Goal: Task Accomplishment & Management: Use online tool/utility

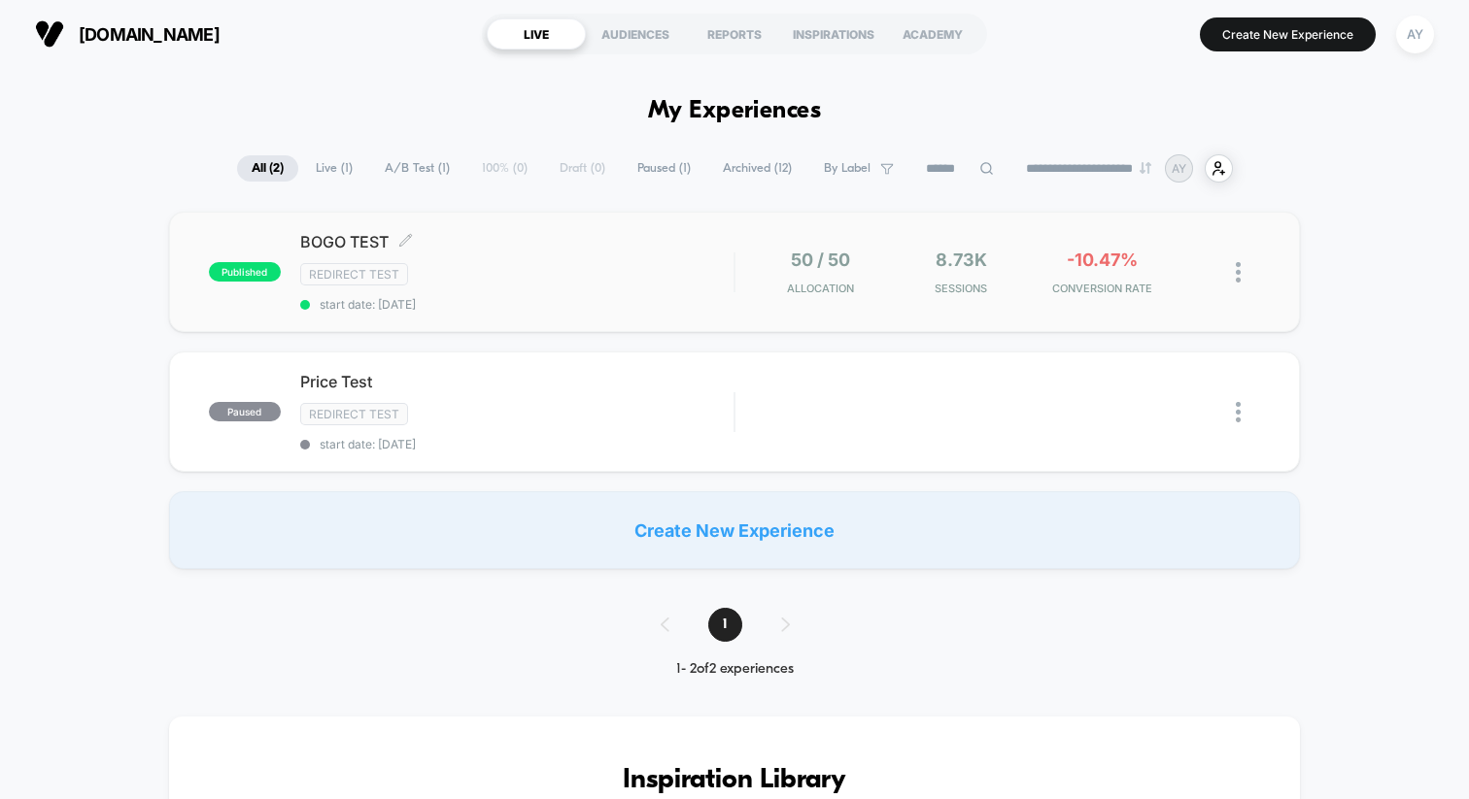
click at [702, 240] on span "BOGO TEST Click to edit experience details" at bounding box center [516, 241] width 433 height 19
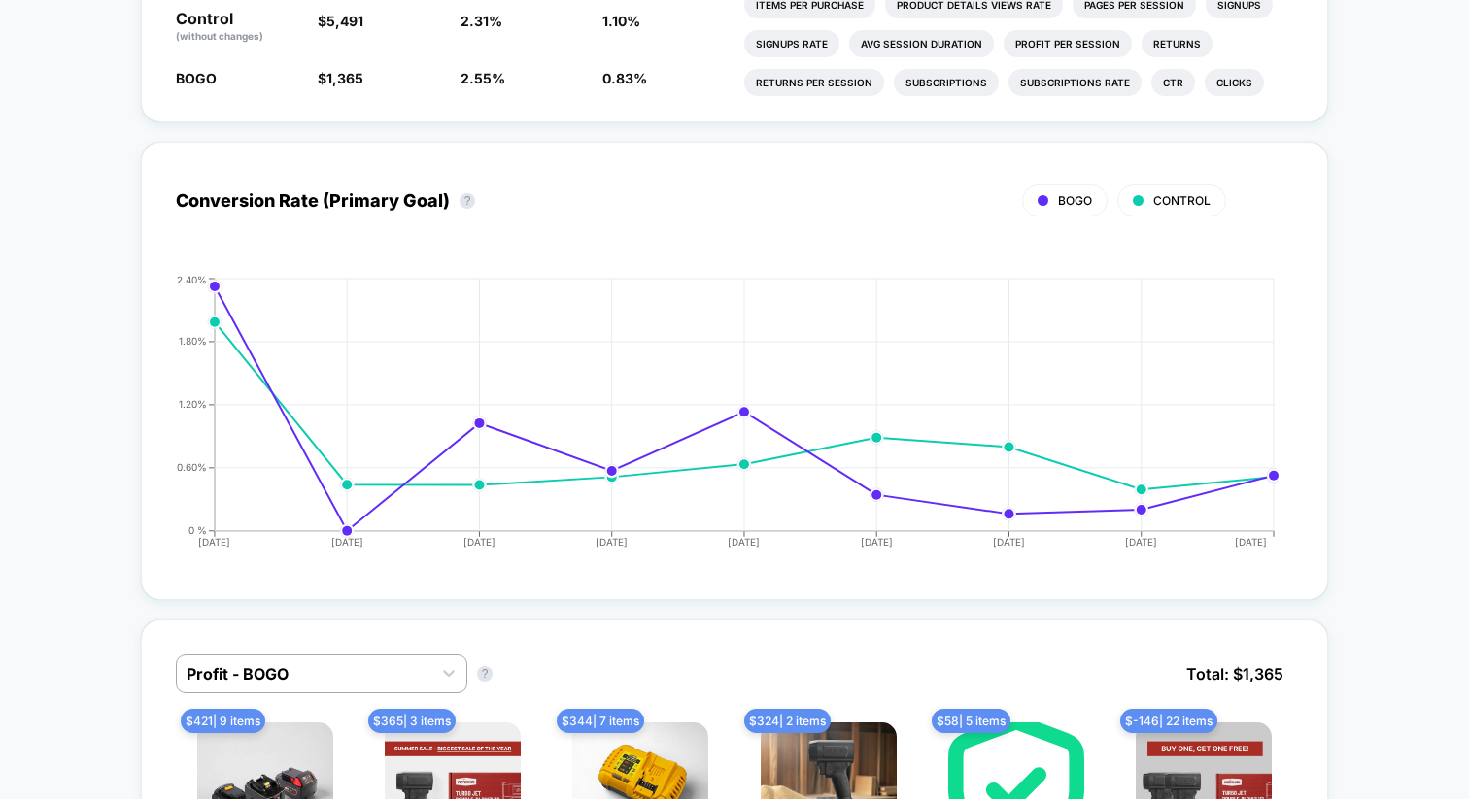
scroll to position [928, 0]
